Goal: Browse casually: Explore the website without a specific task or goal

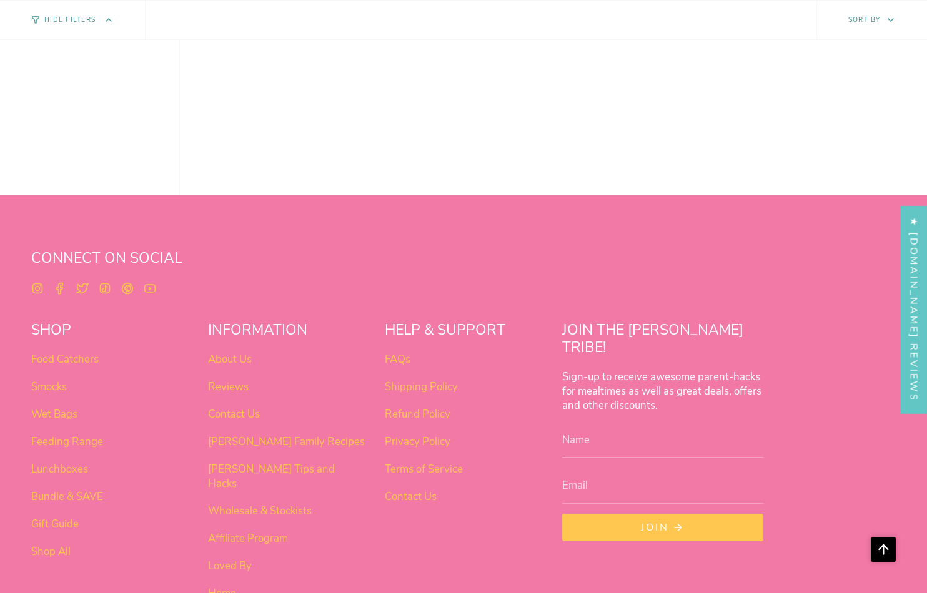
scroll to position [988, 0]
